Goal: Task Accomplishment & Management: Complete application form

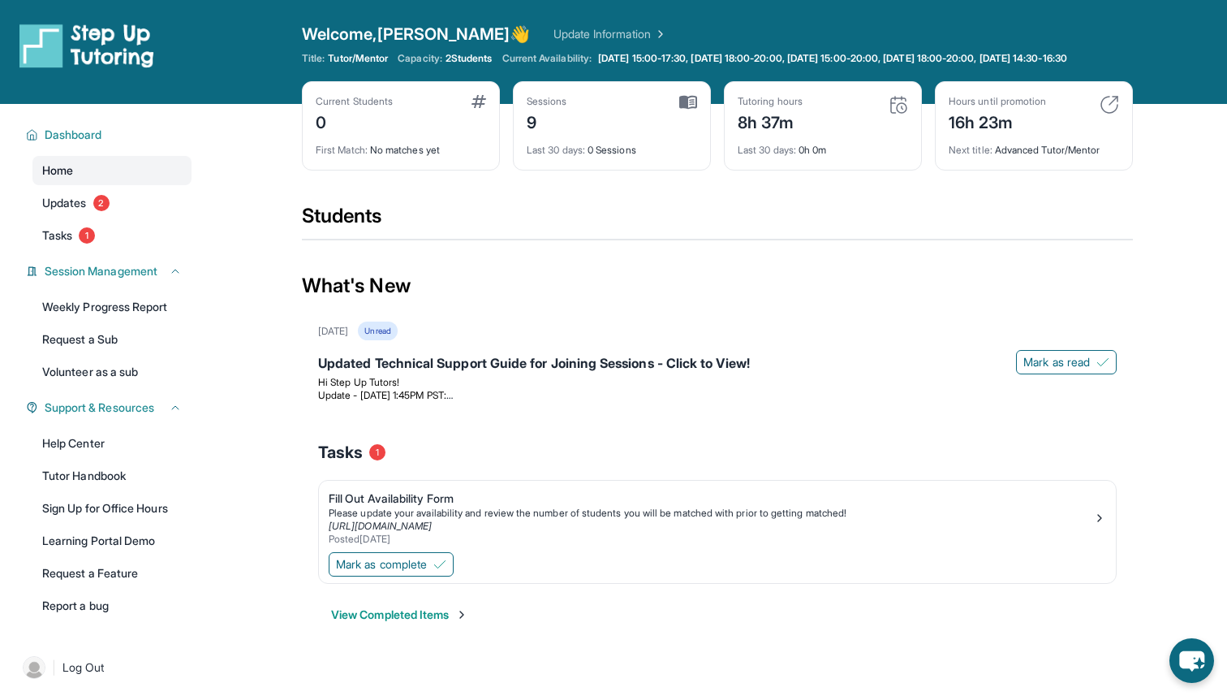
click at [106, 185] on link "Home" at bounding box center [111, 170] width 159 height 29
click at [106, 211] on span "2" at bounding box center [101, 203] width 16 height 16
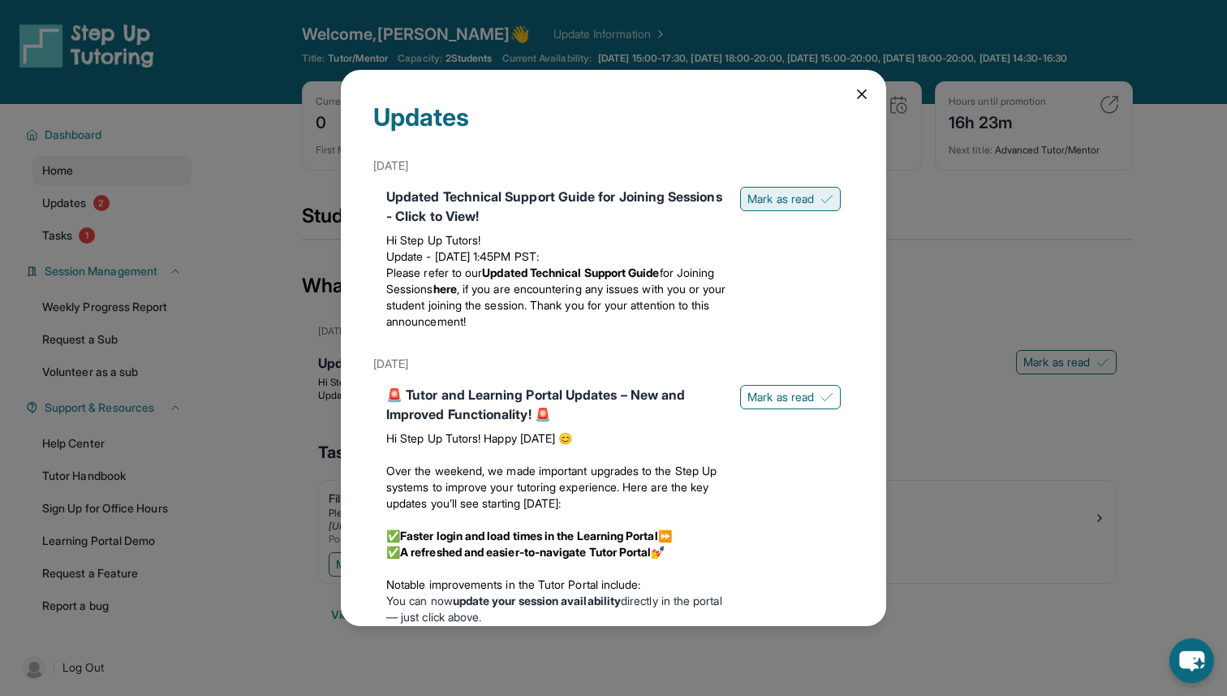
click at [808, 201] on span "Mark as read" at bounding box center [780, 199] width 67 height 16
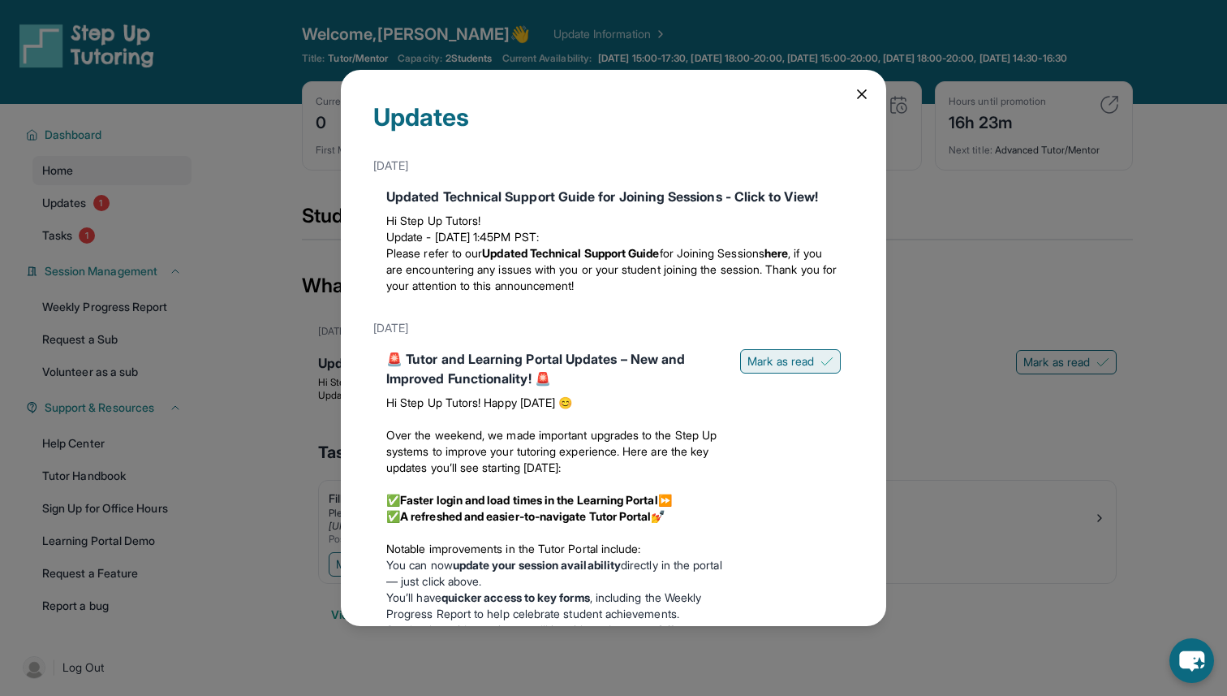
click at [799, 364] on span "Mark as read" at bounding box center [780, 361] width 67 height 16
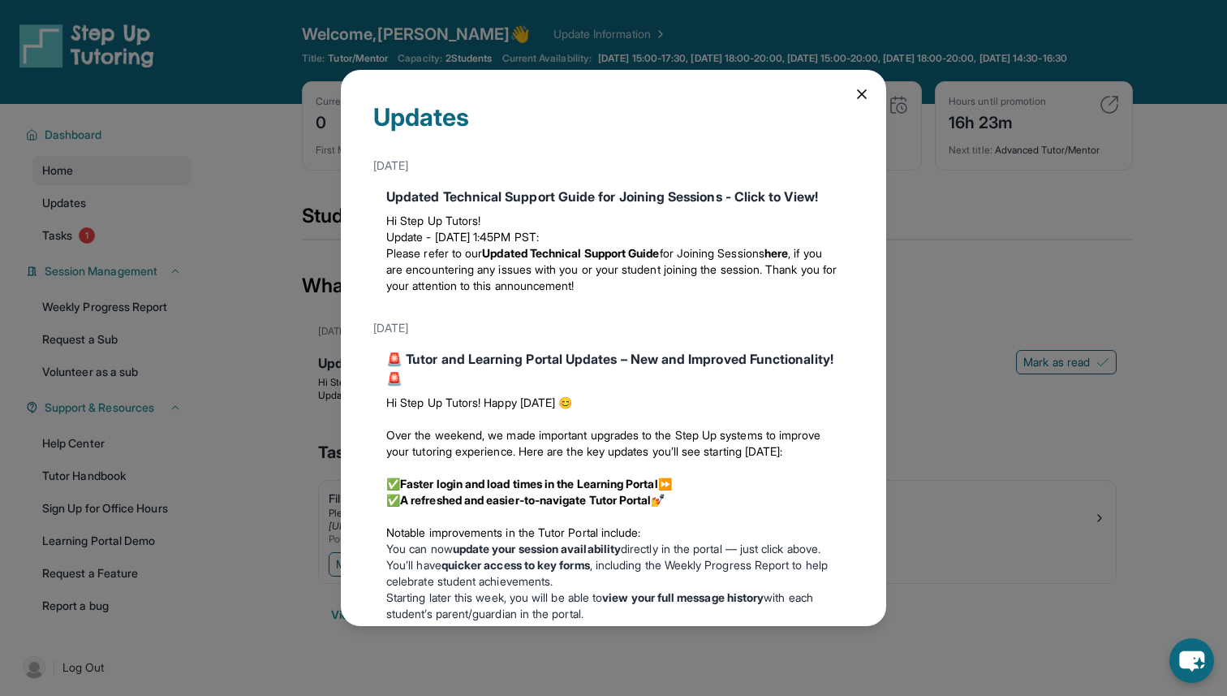
click at [100, 158] on div "Updates [DATE] Updated Technical Support Guide for Joining Sessions - Click to …" at bounding box center [613, 348] width 1227 height 696
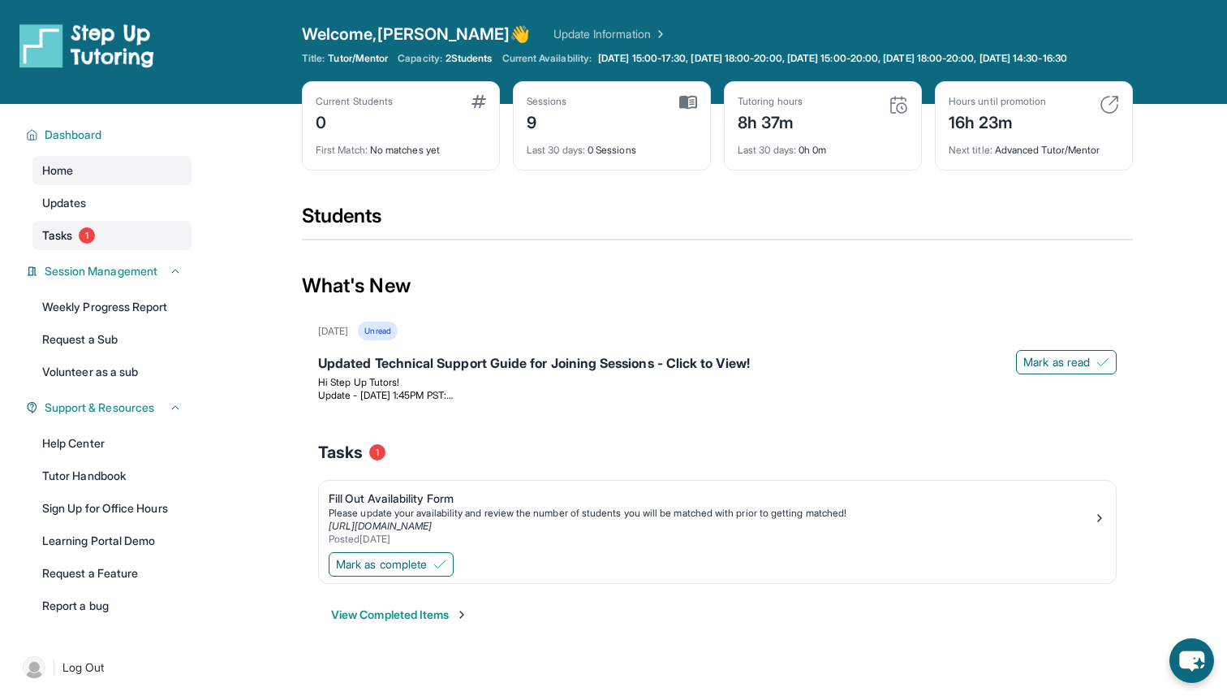
click at [99, 238] on link "Tasks 1" at bounding box center [111, 235] width 159 height 29
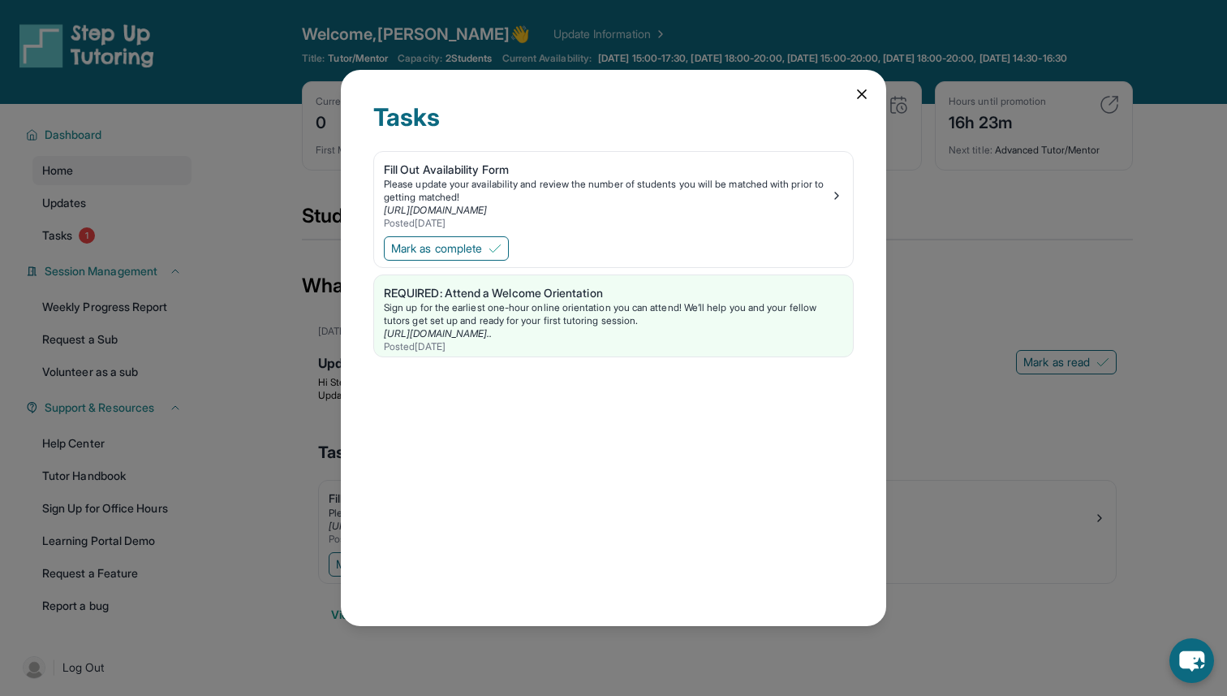
click at [859, 104] on div "Tasks Fill Out Availability Form Please update your availability and review the…" at bounding box center [613, 348] width 545 height 557
click at [859, 95] on icon at bounding box center [862, 94] width 8 height 8
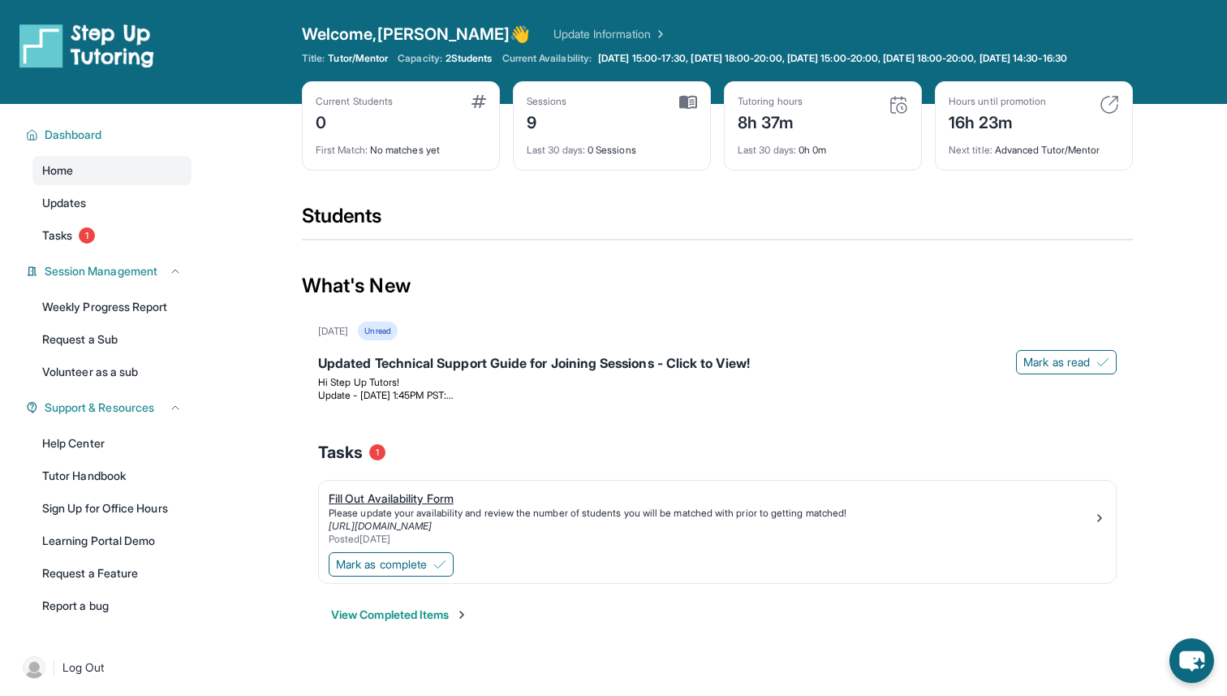
click at [415, 506] on div "Fill Out Availability Form" at bounding box center [711, 498] width 765 height 16
click at [1018, 134] on div "16h 23m" at bounding box center [997, 121] width 97 height 26
click at [92, 243] on span "1" at bounding box center [87, 235] width 16 height 16
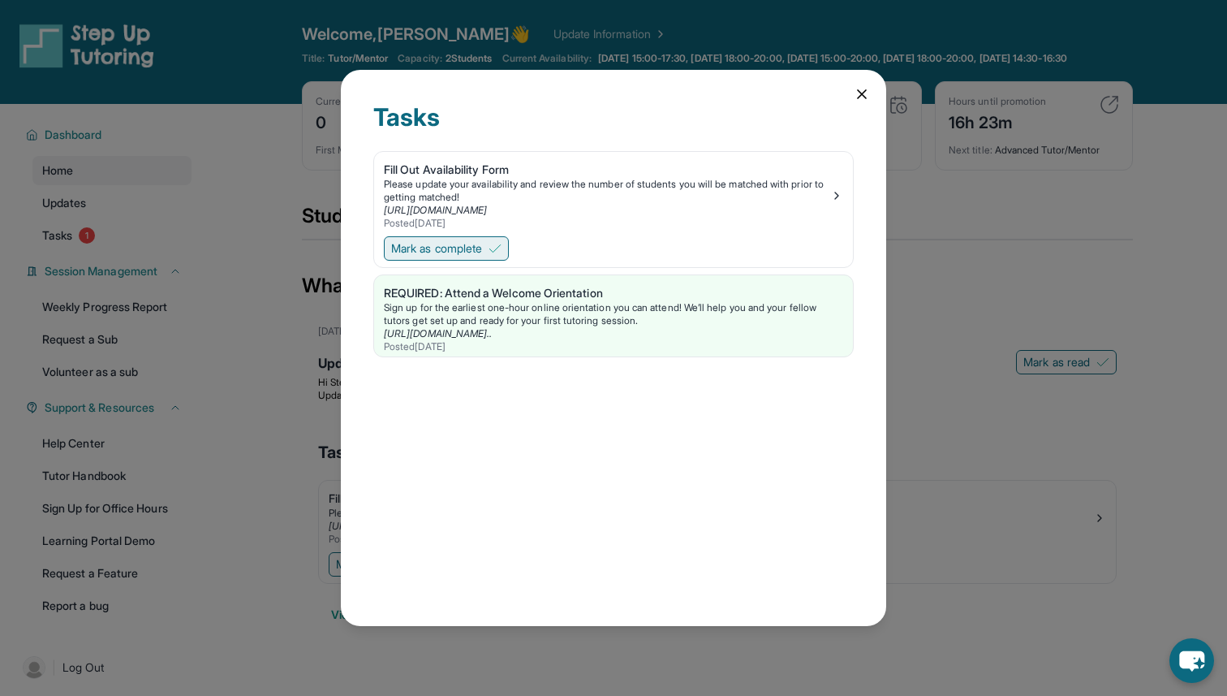
click at [473, 243] on span "Mark as complete" at bounding box center [436, 248] width 91 height 16
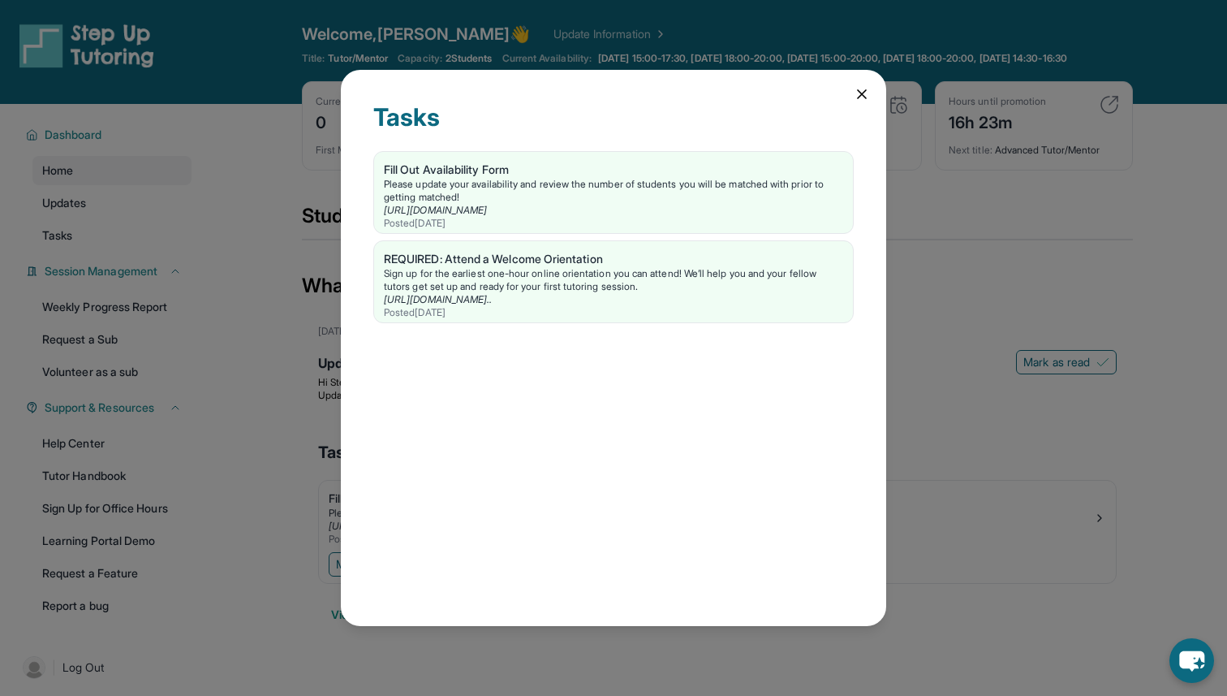
click at [851, 100] on div "Tasks Fill Out Availability Form Please update your availability and review the…" at bounding box center [613, 348] width 545 height 557
click at [852, 99] on div "Tasks Fill Out Availability Form Please update your availability and review the…" at bounding box center [613, 348] width 545 height 557
click at [856, 93] on icon at bounding box center [862, 94] width 16 height 16
